Goal: Information Seeking & Learning: Learn about a topic

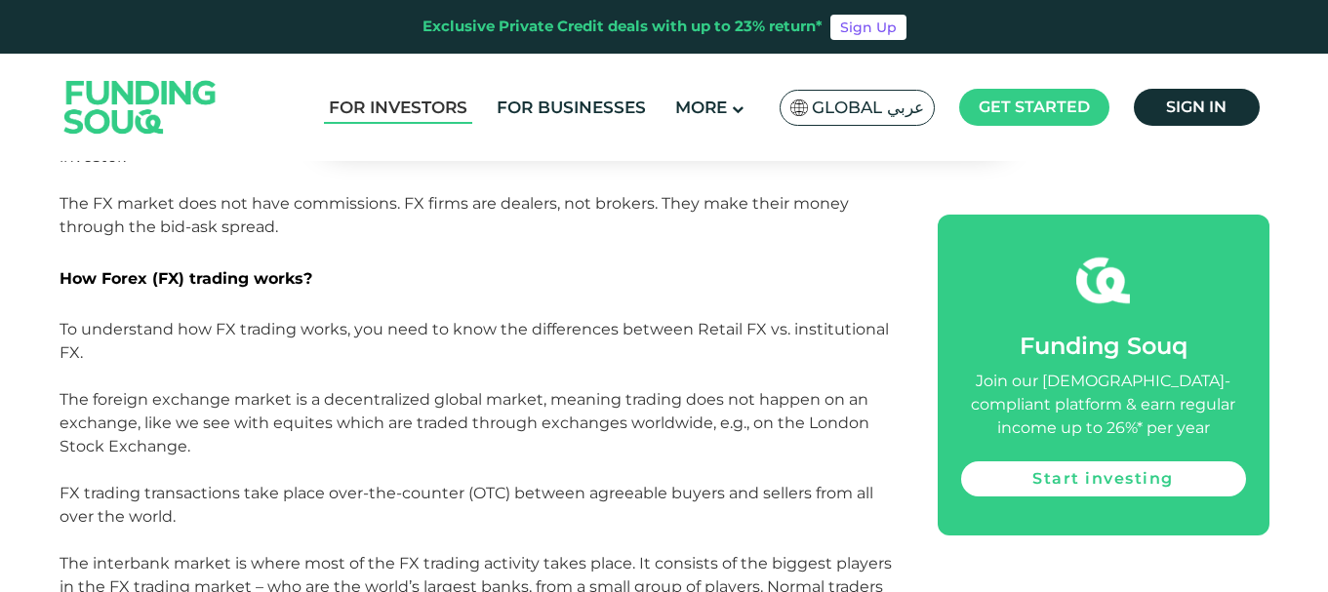
scroll to position [1486, 0]
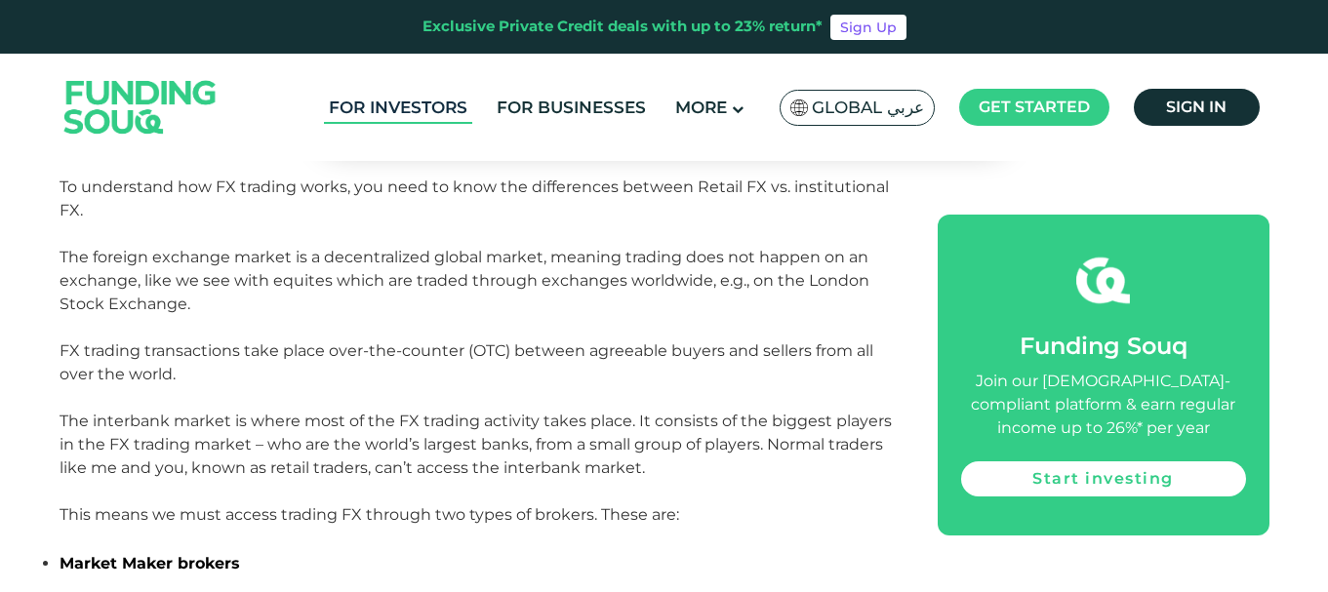
click at [432, 120] on link "For Investors" at bounding box center [398, 108] width 148 height 32
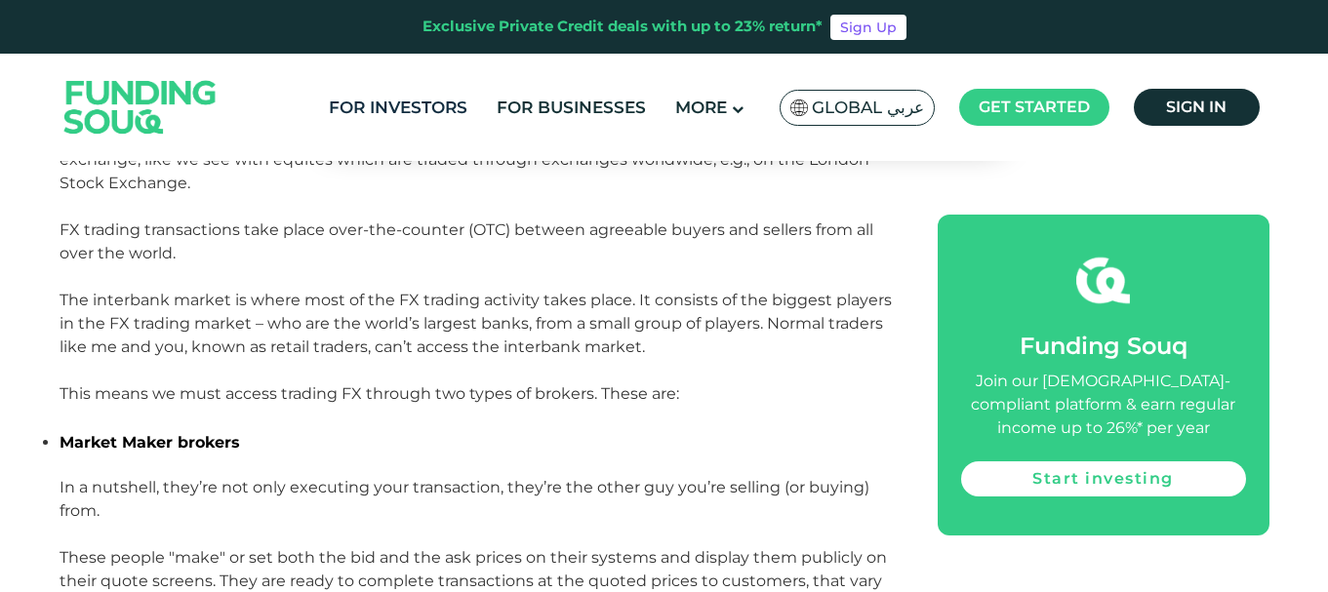
scroll to position [1769, 0]
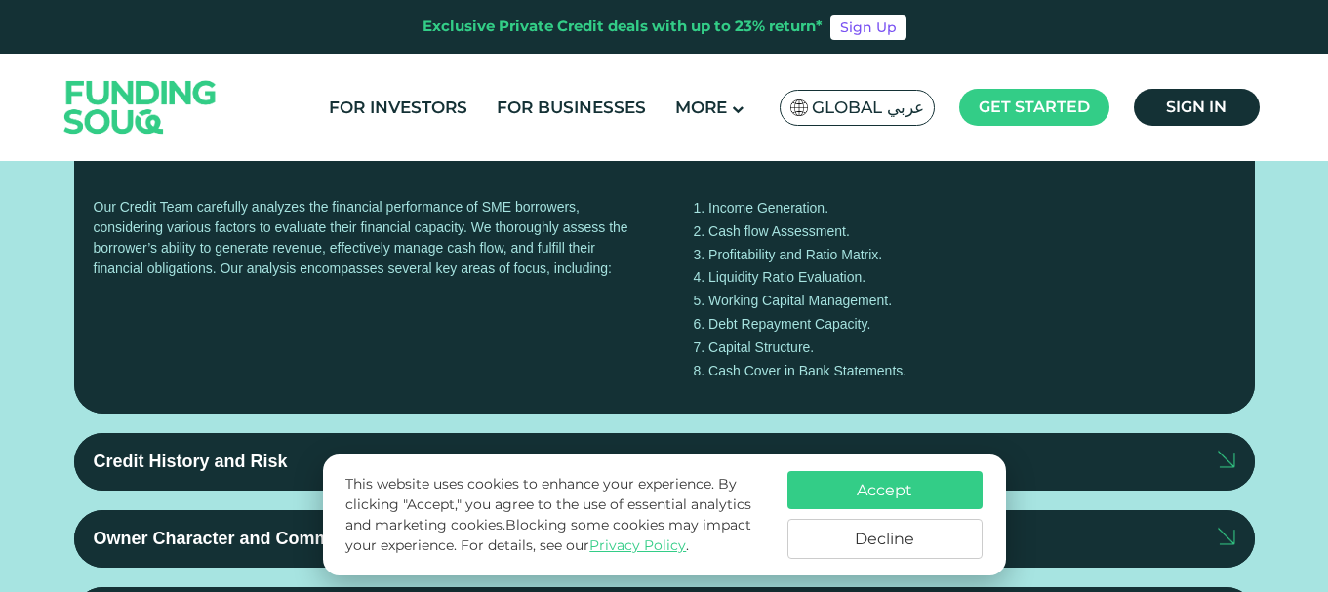
scroll to position [2206, 0]
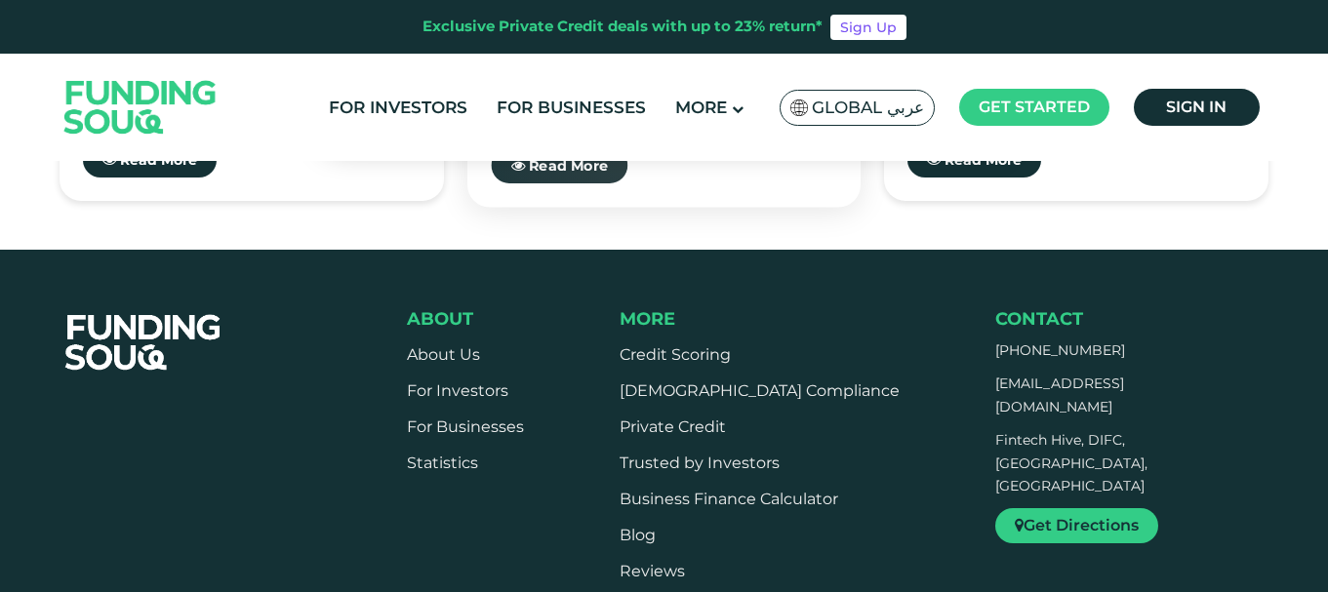
scroll to position [5752, 0]
